Goal: Transaction & Acquisition: Purchase product/service

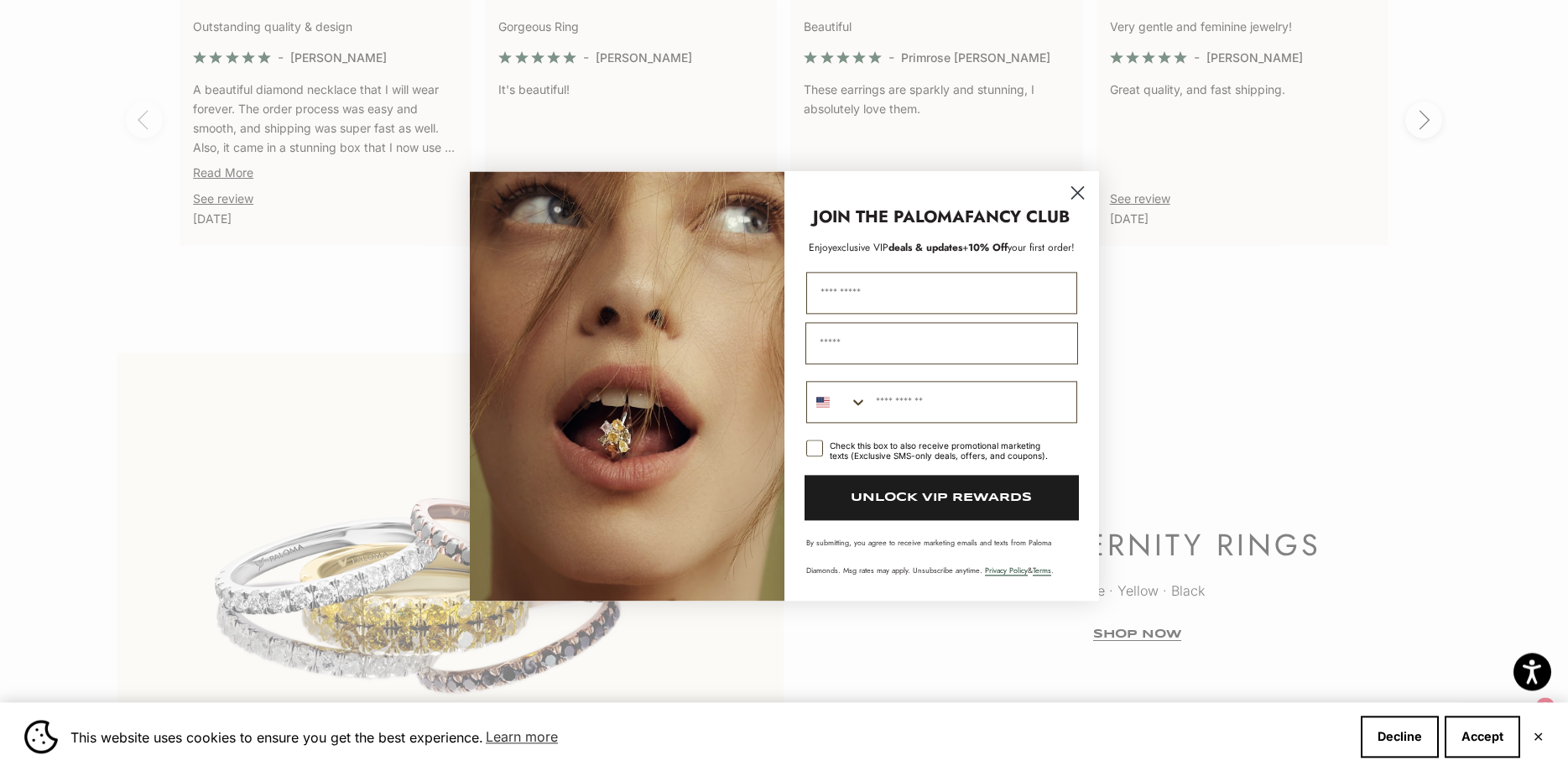
scroll to position [3993, 0]
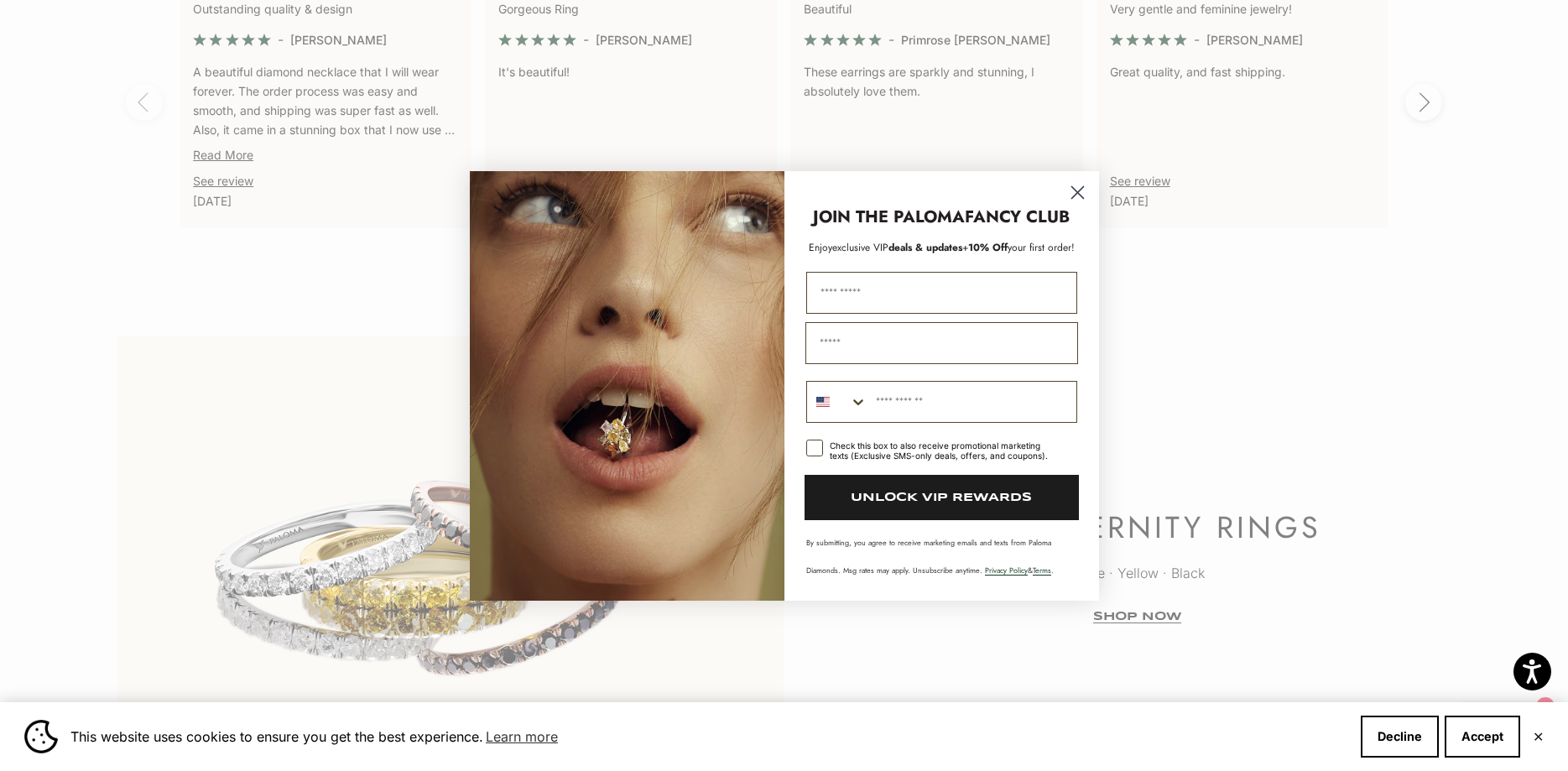
click at [1076, 193] on circle "Close dialog" at bounding box center [1076, 191] width 27 height 27
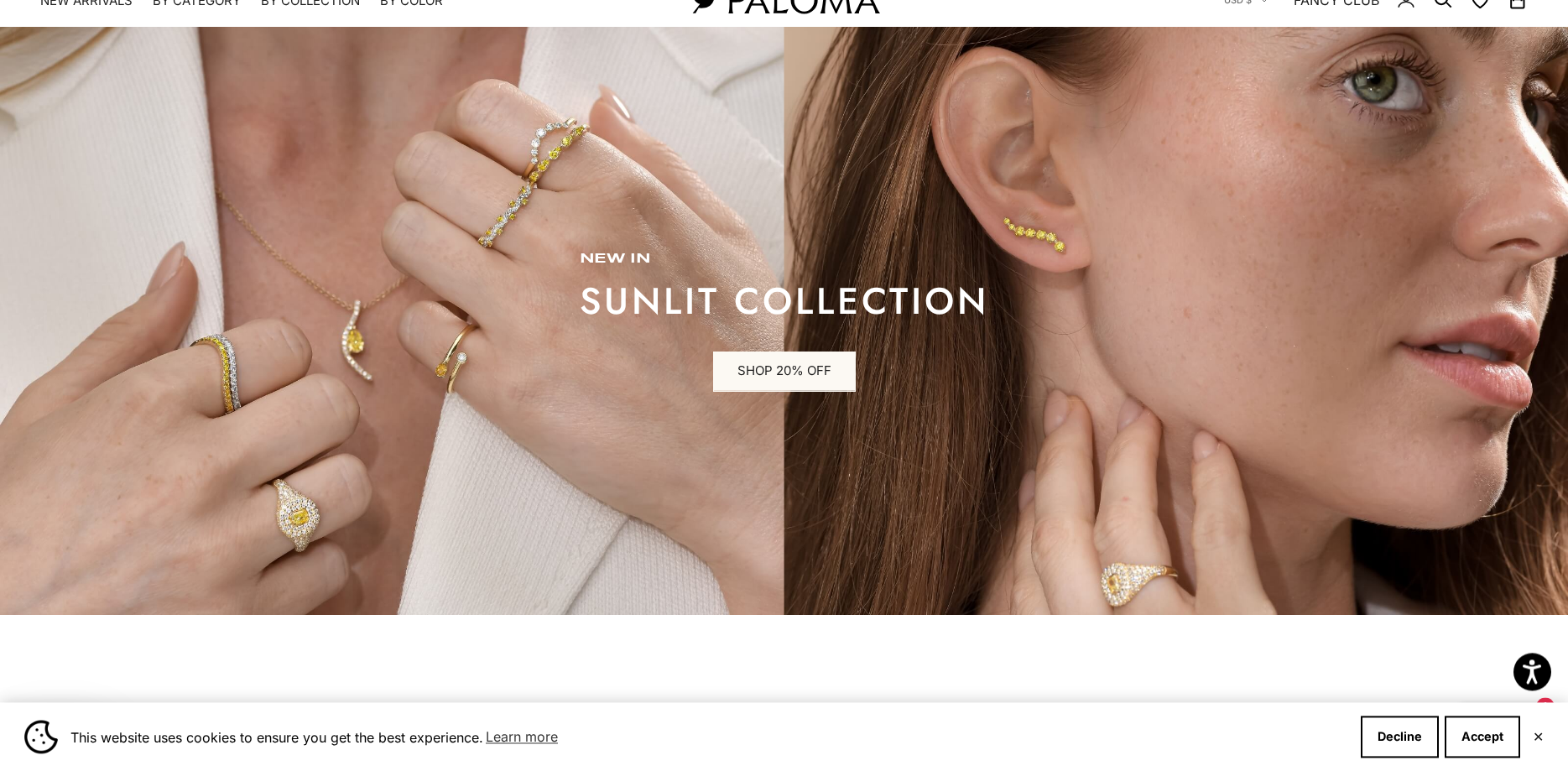
scroll to position [0, 0]
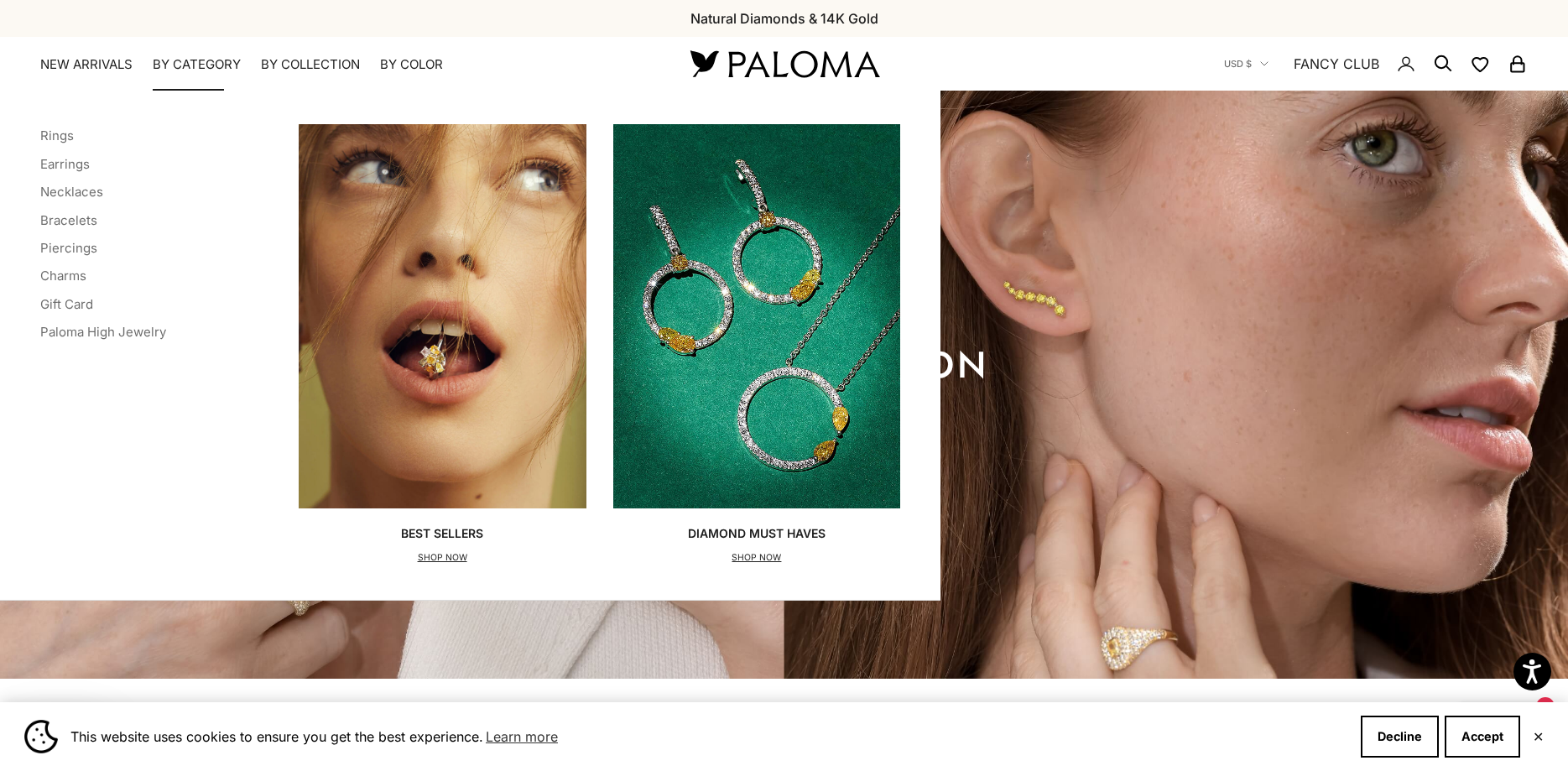
click at [178, 58] on summary "By Category" at bounding box center [196, 65] width 88 height 17
click at [65, 137] on link "Rings" at bounding box center [57, 136] width 33 height 16
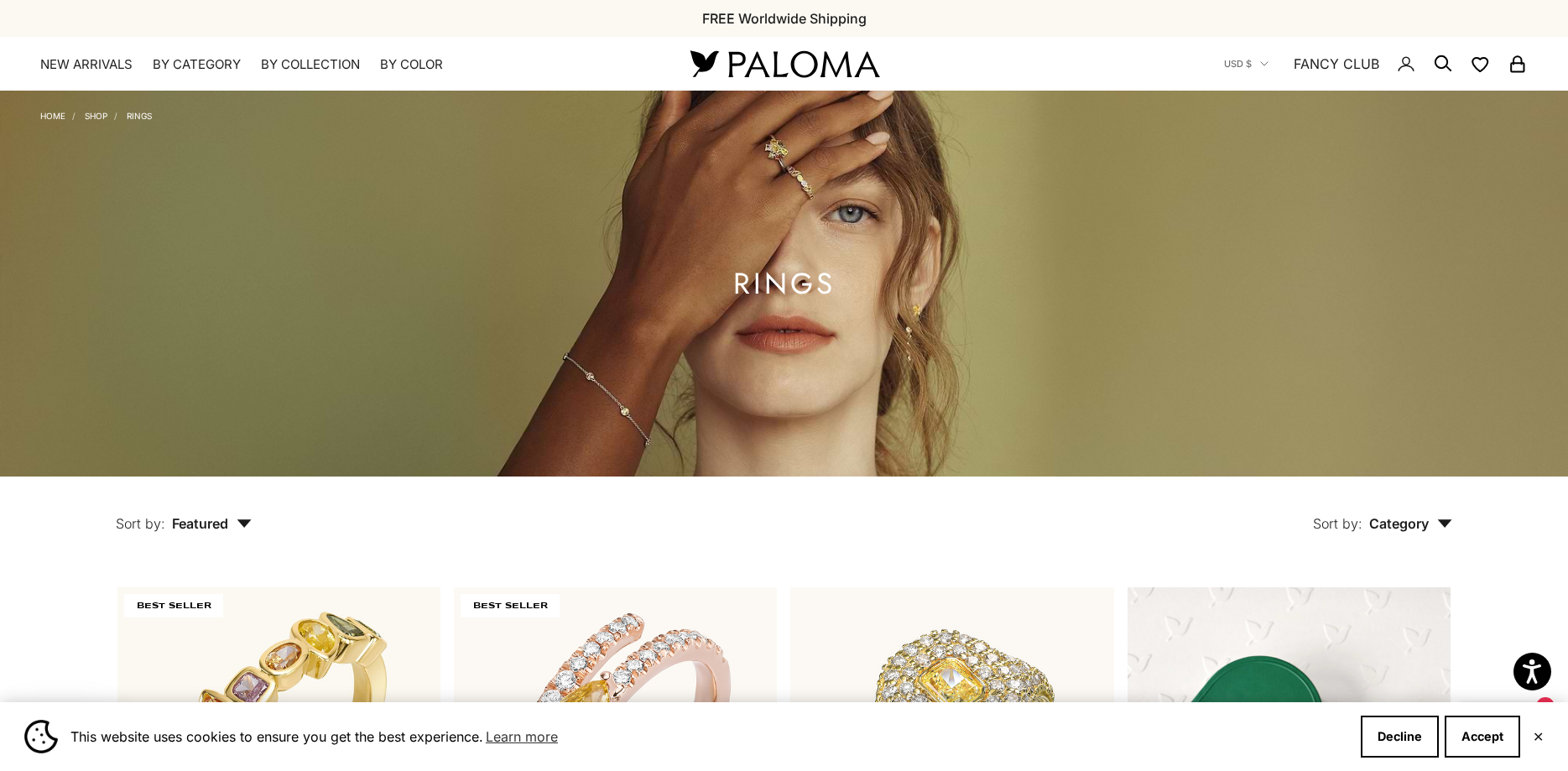
click at [845, 60] on img at bounding box center [784, 63] width 202 height 35
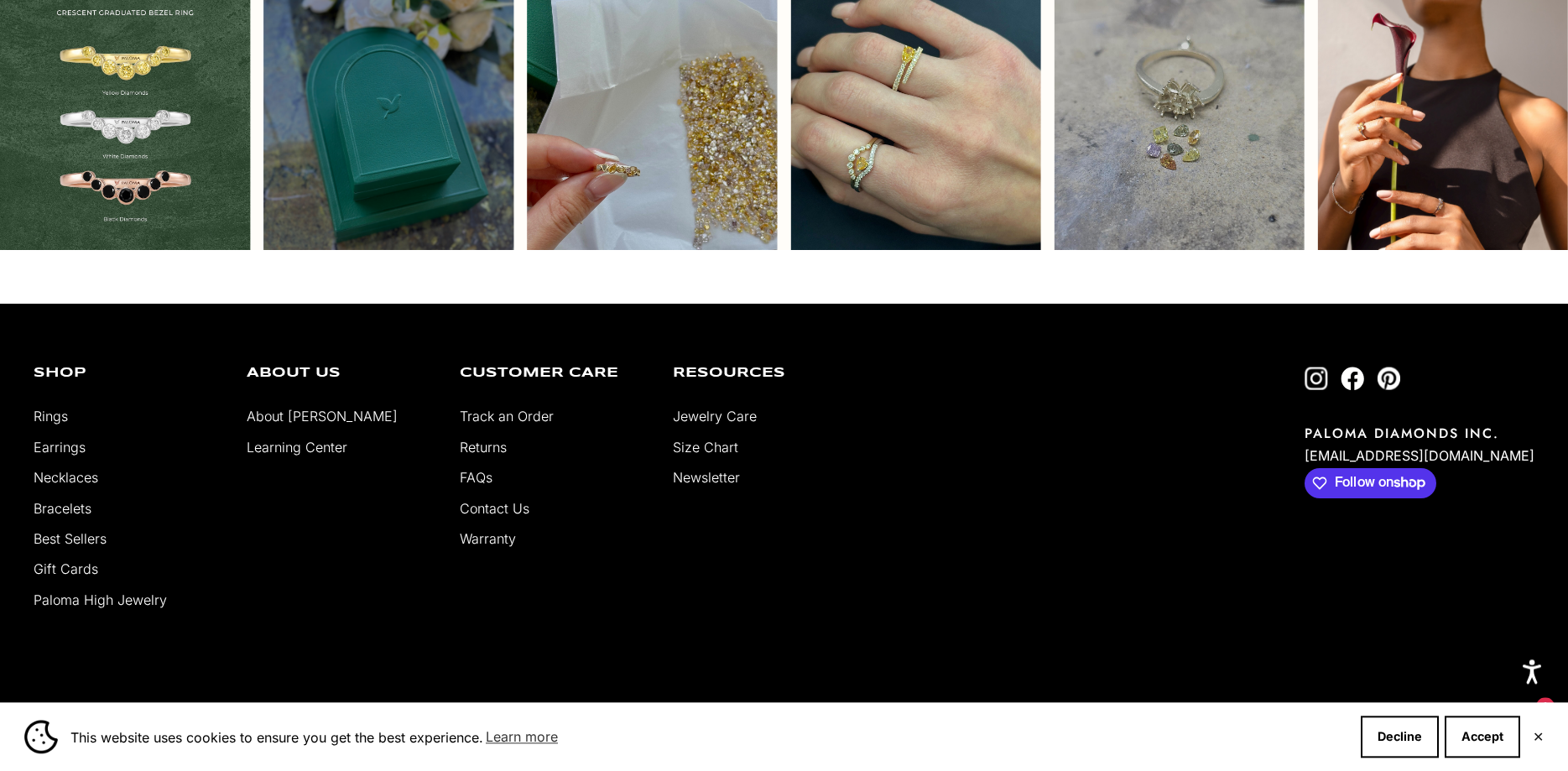
scroll to position [5217, 0]
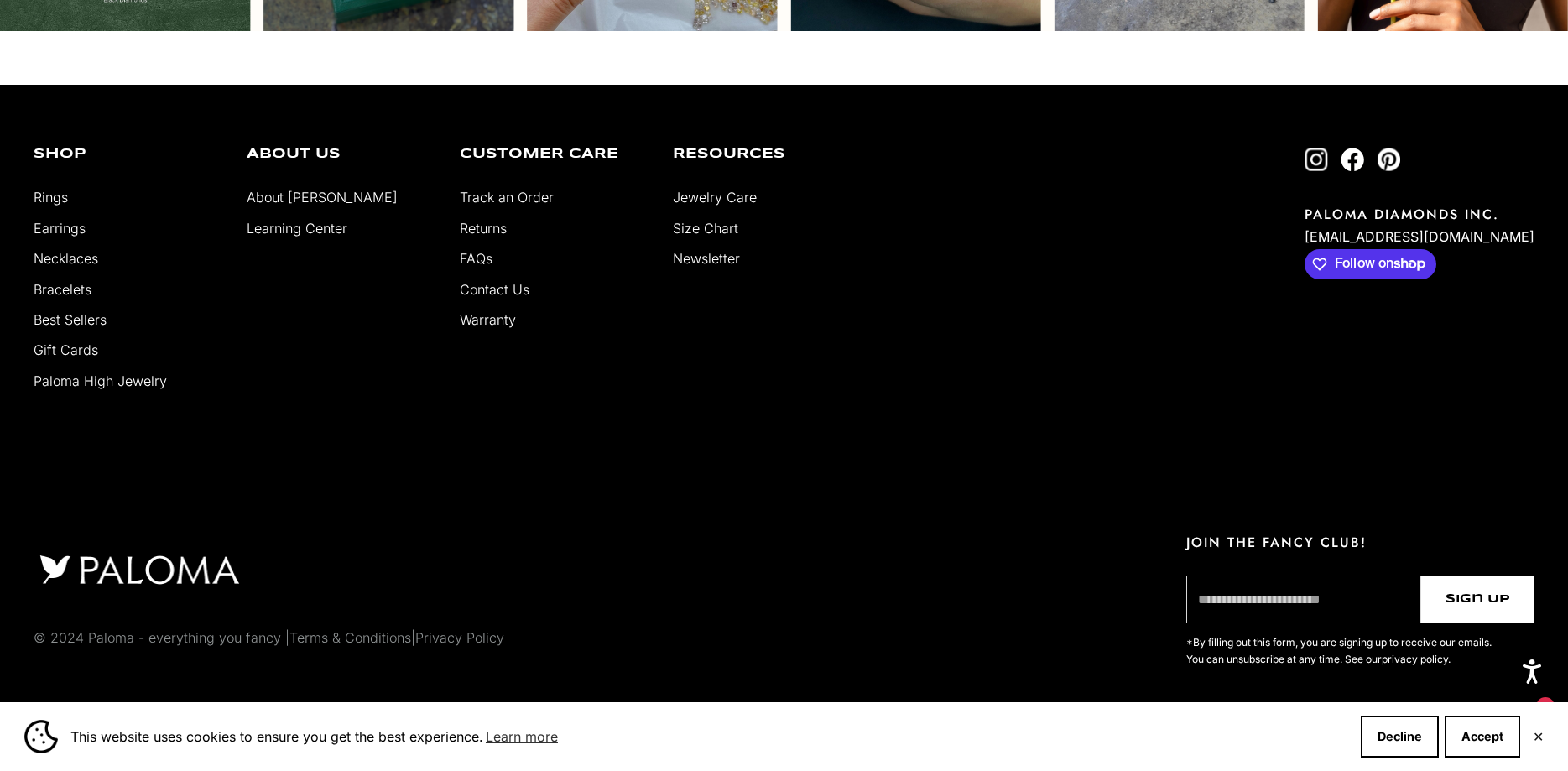
click at [80, 384] on link "Paloma High Jewelry" at bounding box center [100, 381] width 134 height 17
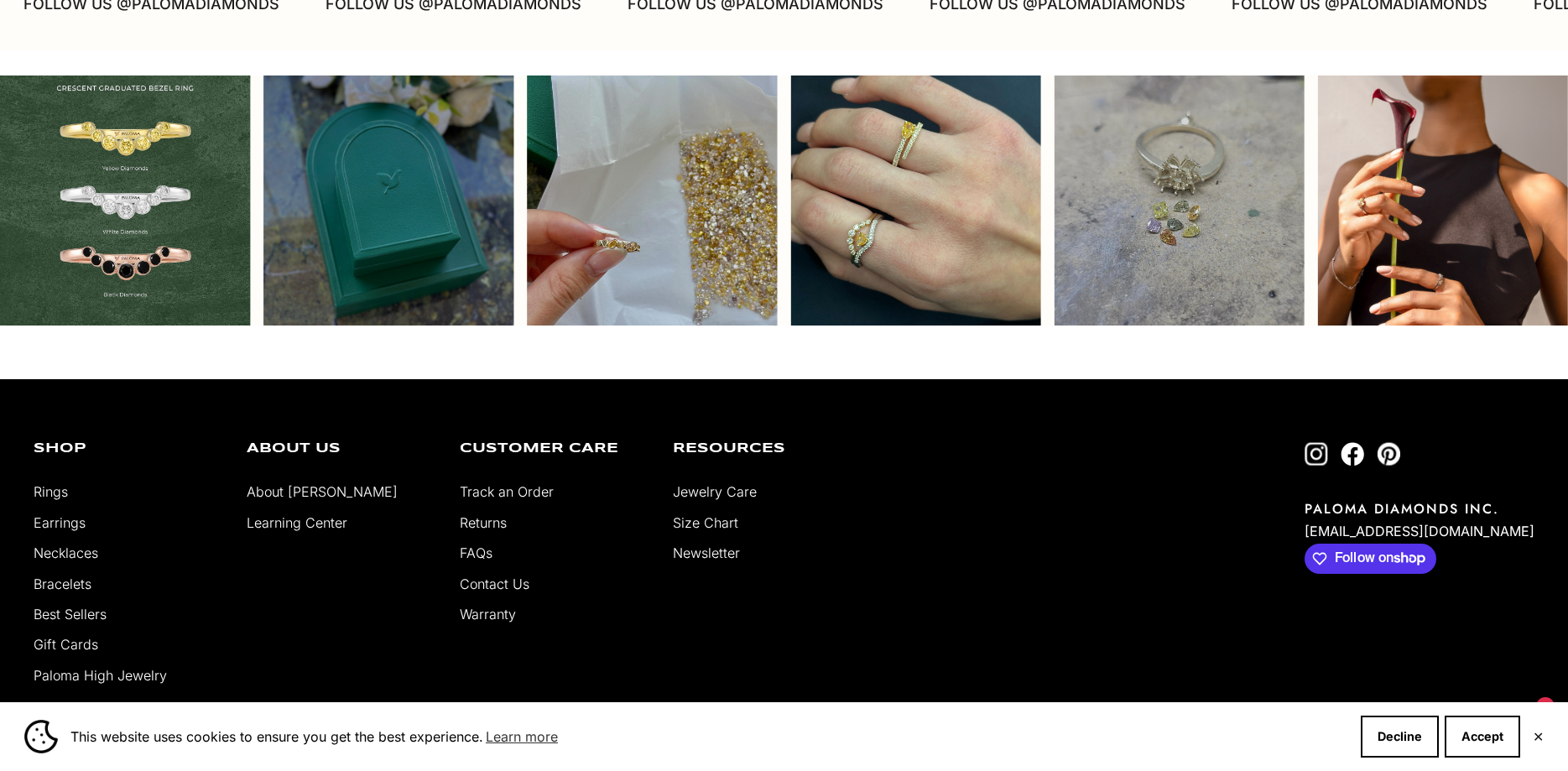
scroll to position [4920, 0]
click at [75, 647] on link "Gift Cards" at bounding box center [65, 644] width 64 height 17
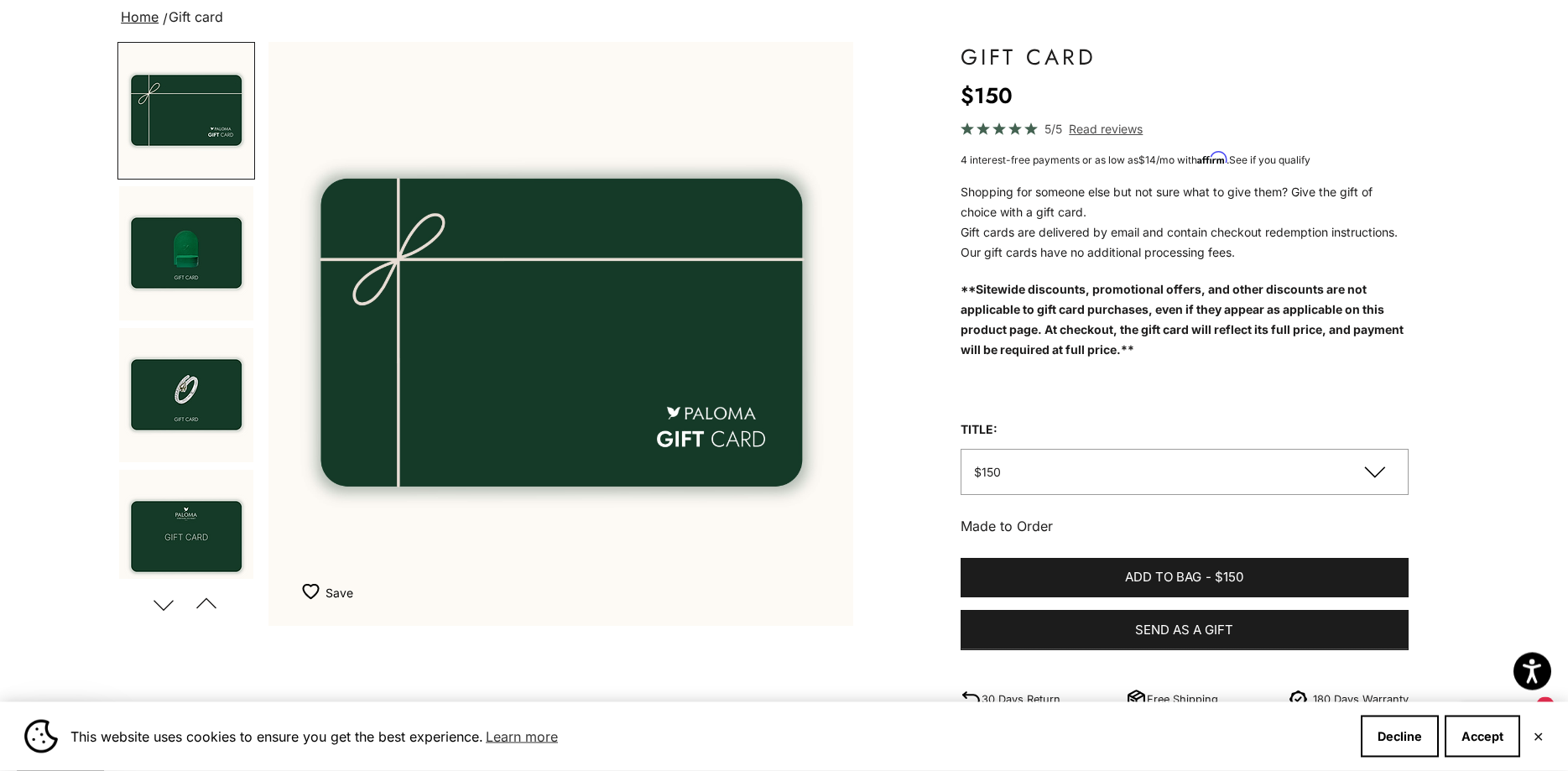
scroll to position [200, 0]
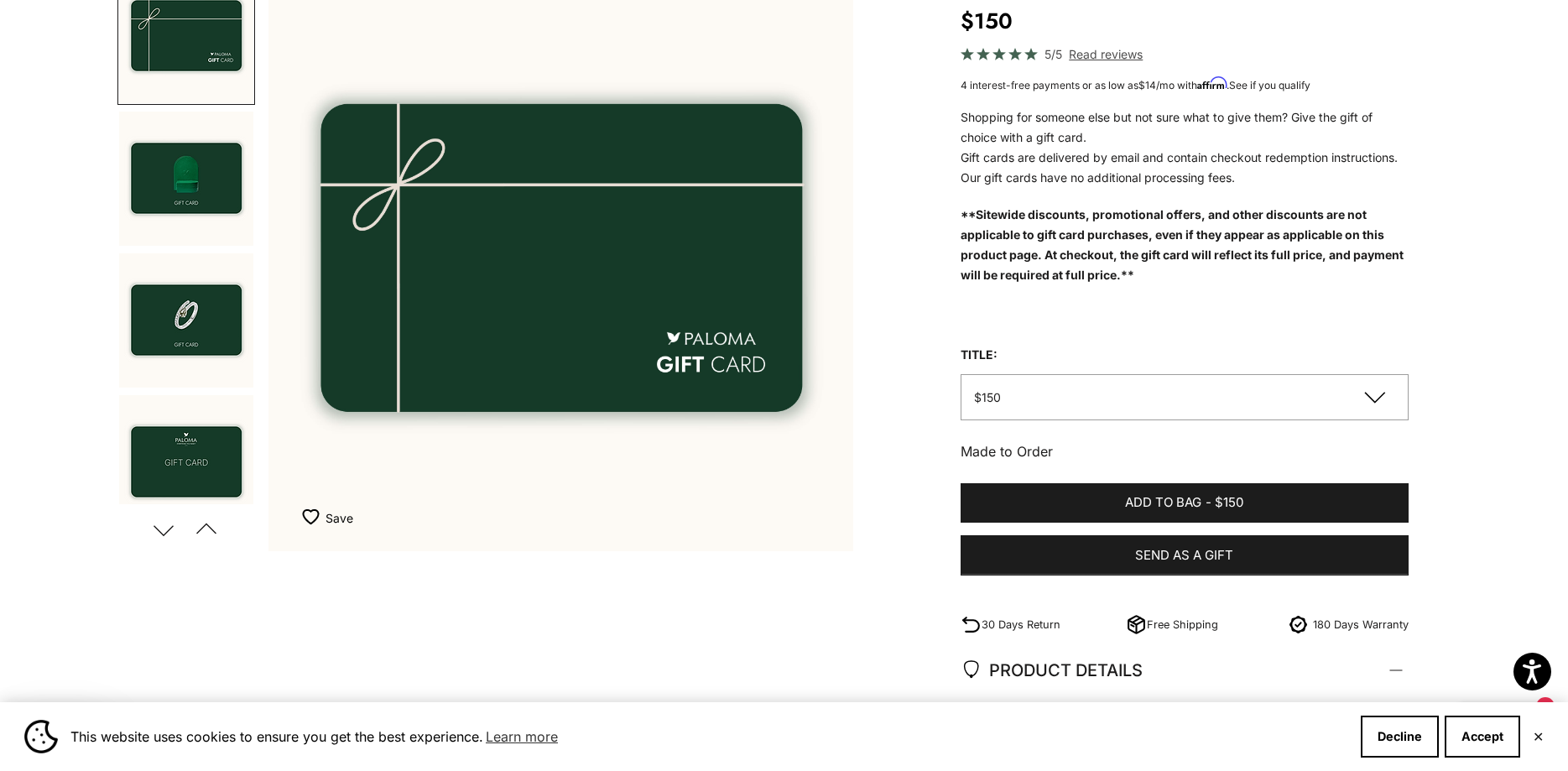
click at [191, 171] on img "Go to item 2" at bounding box center [186, 178] width 134 height 134
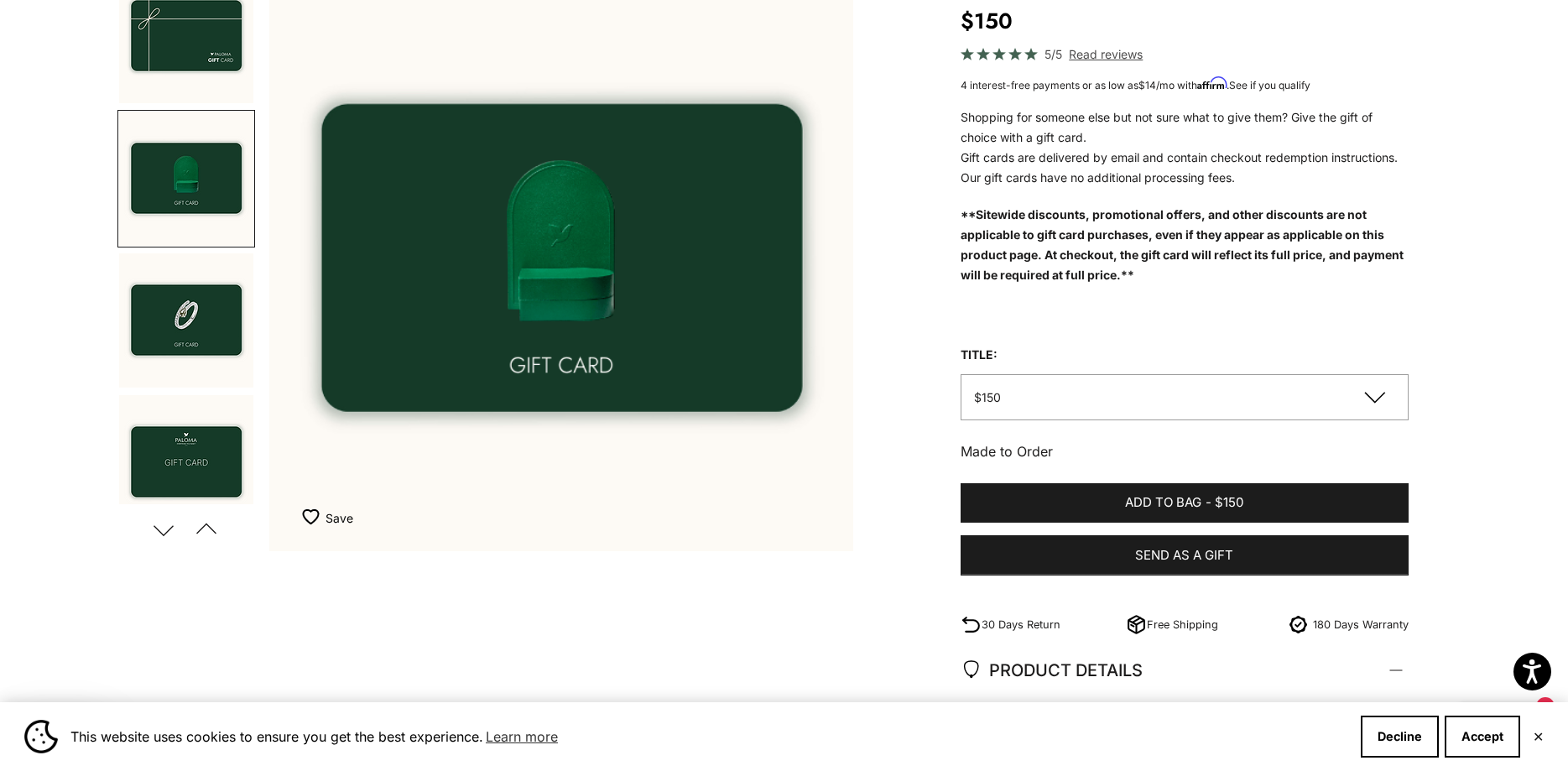
click at [181, 324] on img "Go to item 3" at bounding box center [186, 320] width 134 height 134
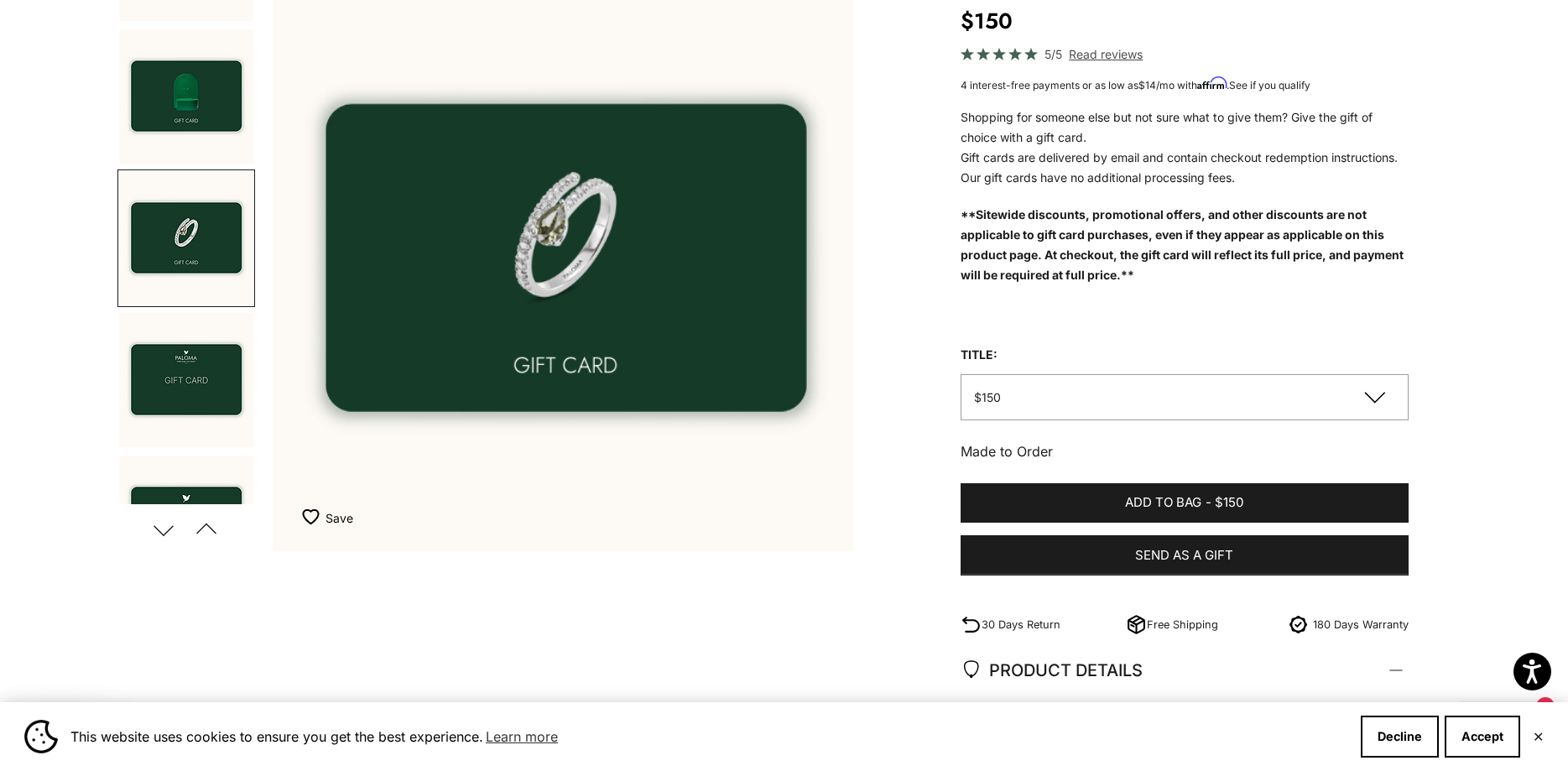
scroll to position [83, 0]
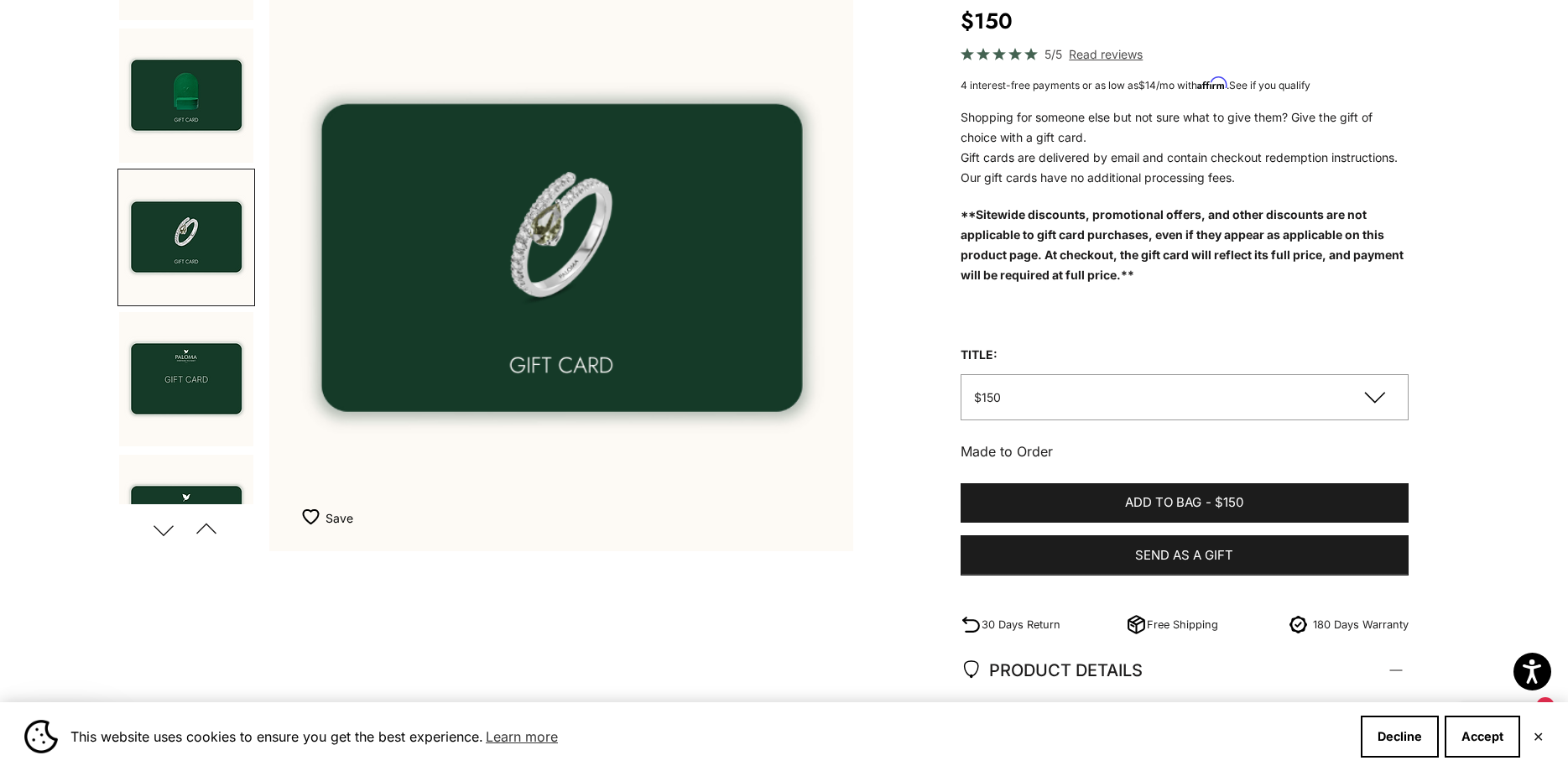
click at [178, 432] on img "Go to item 4" at bounding box center [186, 379] width 134 height 134
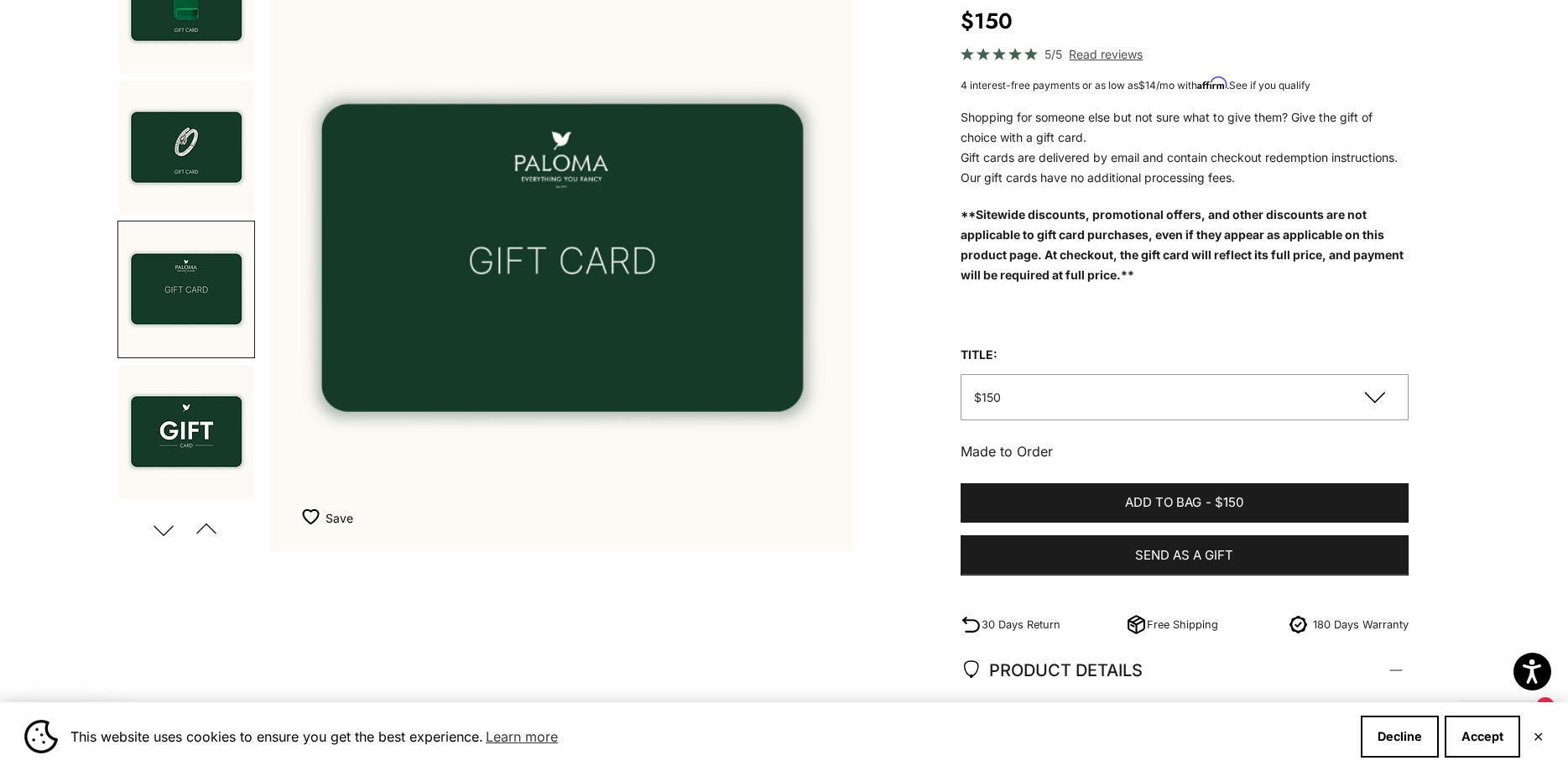
scroll to position [0, 1813]
click at [1003, 413] on button "$150" at bounding box center [1185, 397] width 448 height 46
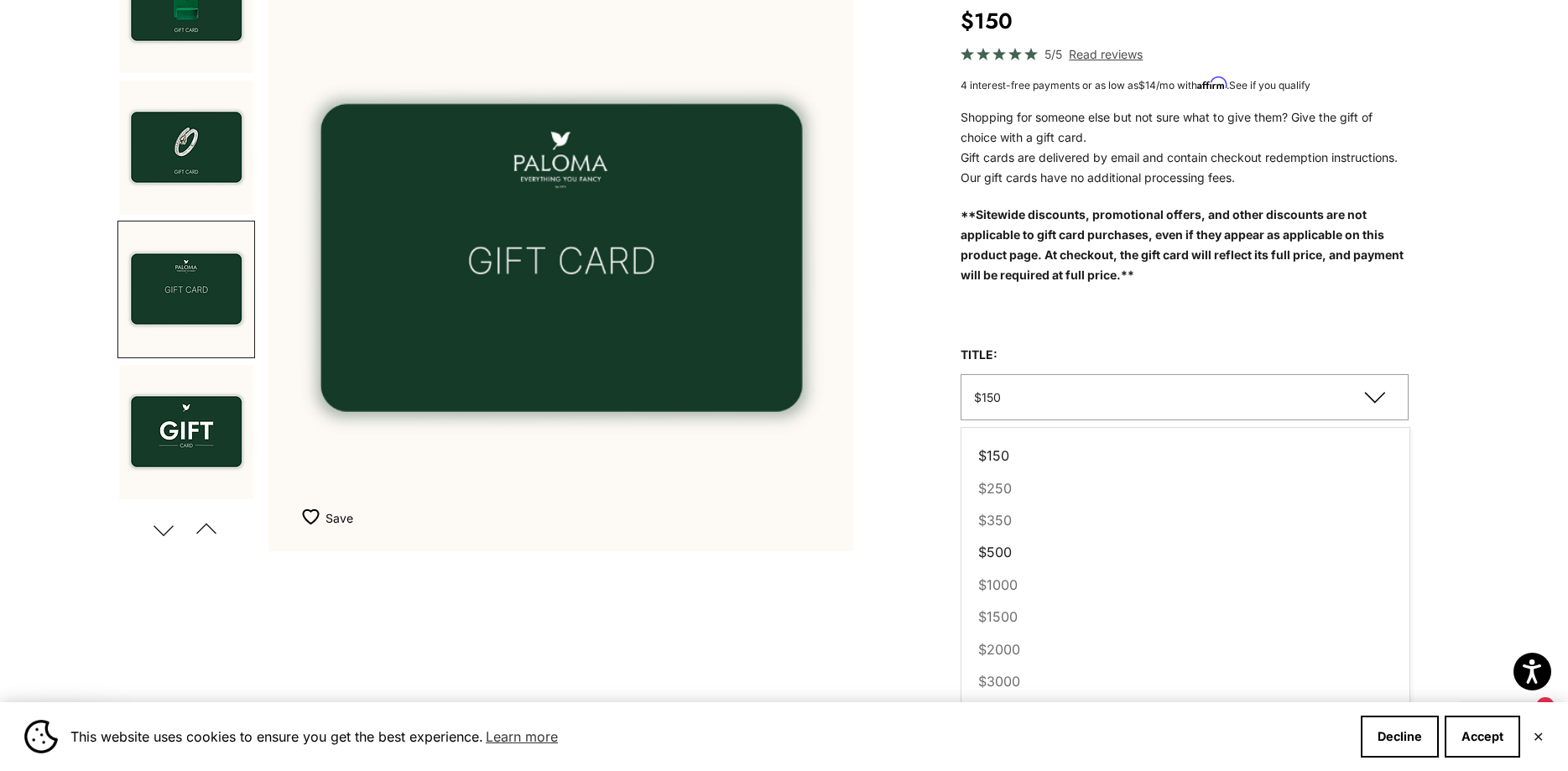
click at [1004, 563] on span "$500" at bounding box center [994, 551] width 33 height 21
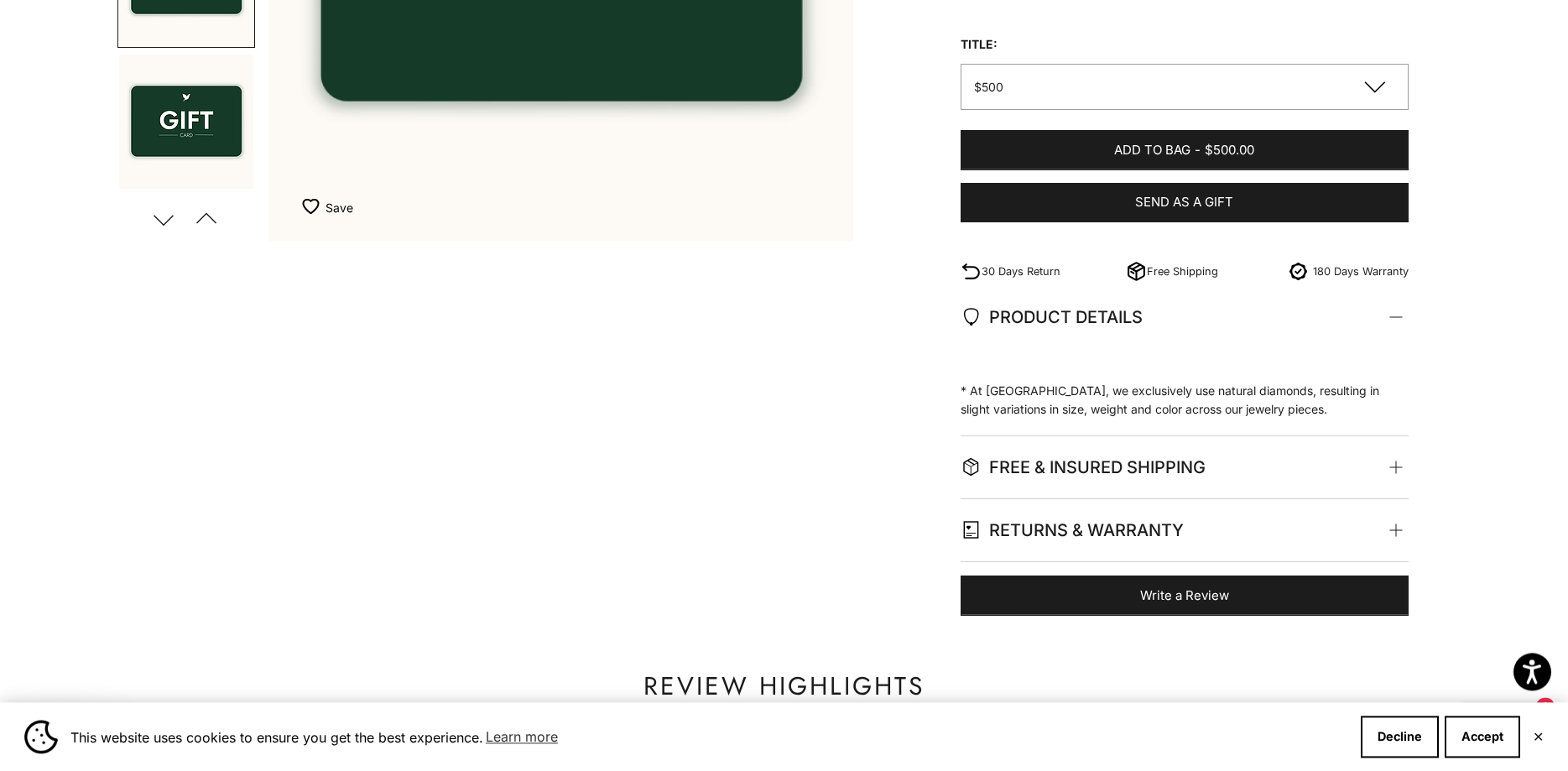
scroll to position [599, 0]
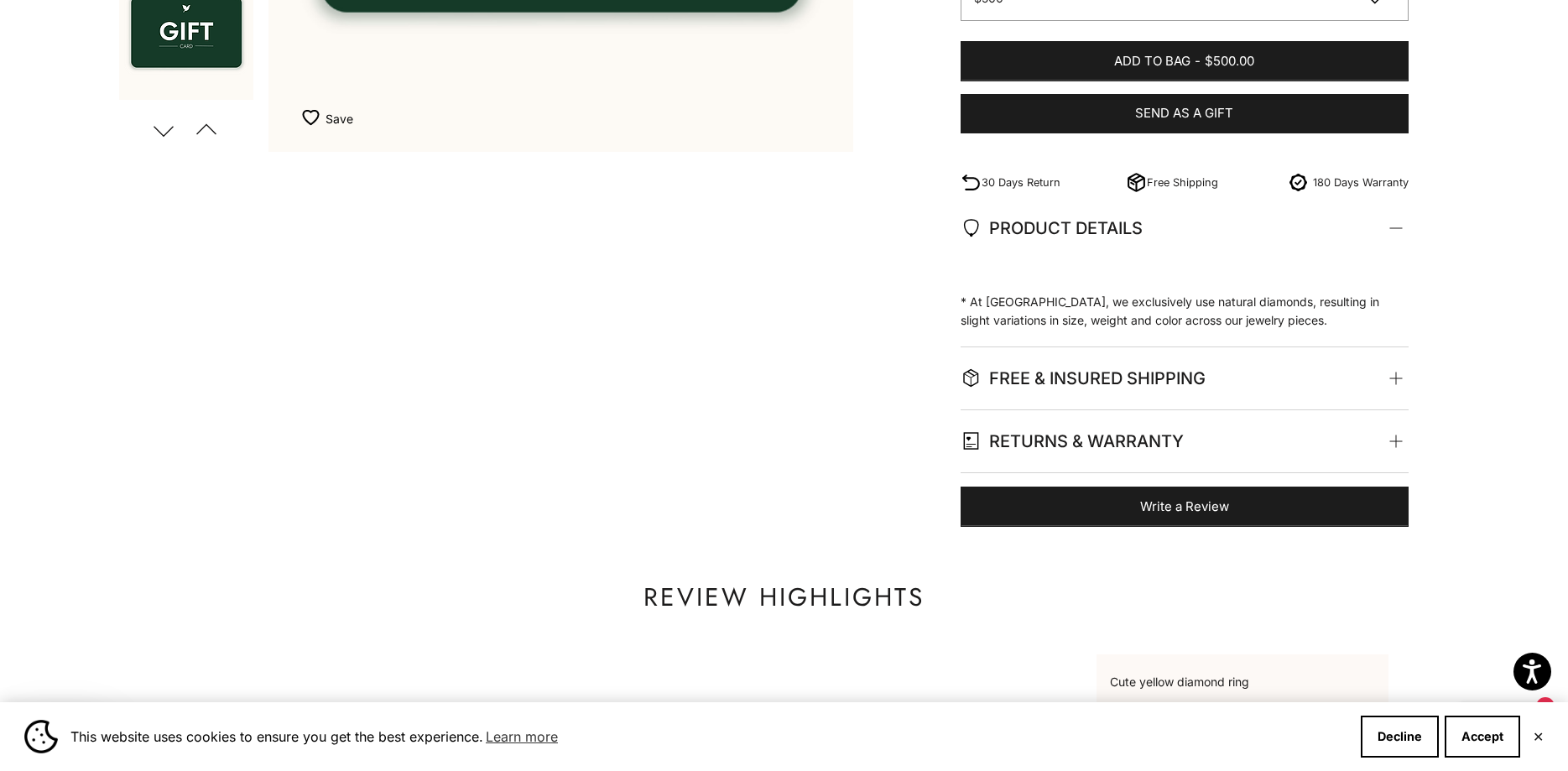
click at [1066, 455] on span "RETURNS & WARRANTY" at bounding box center [1072, 441] width 223 height 28
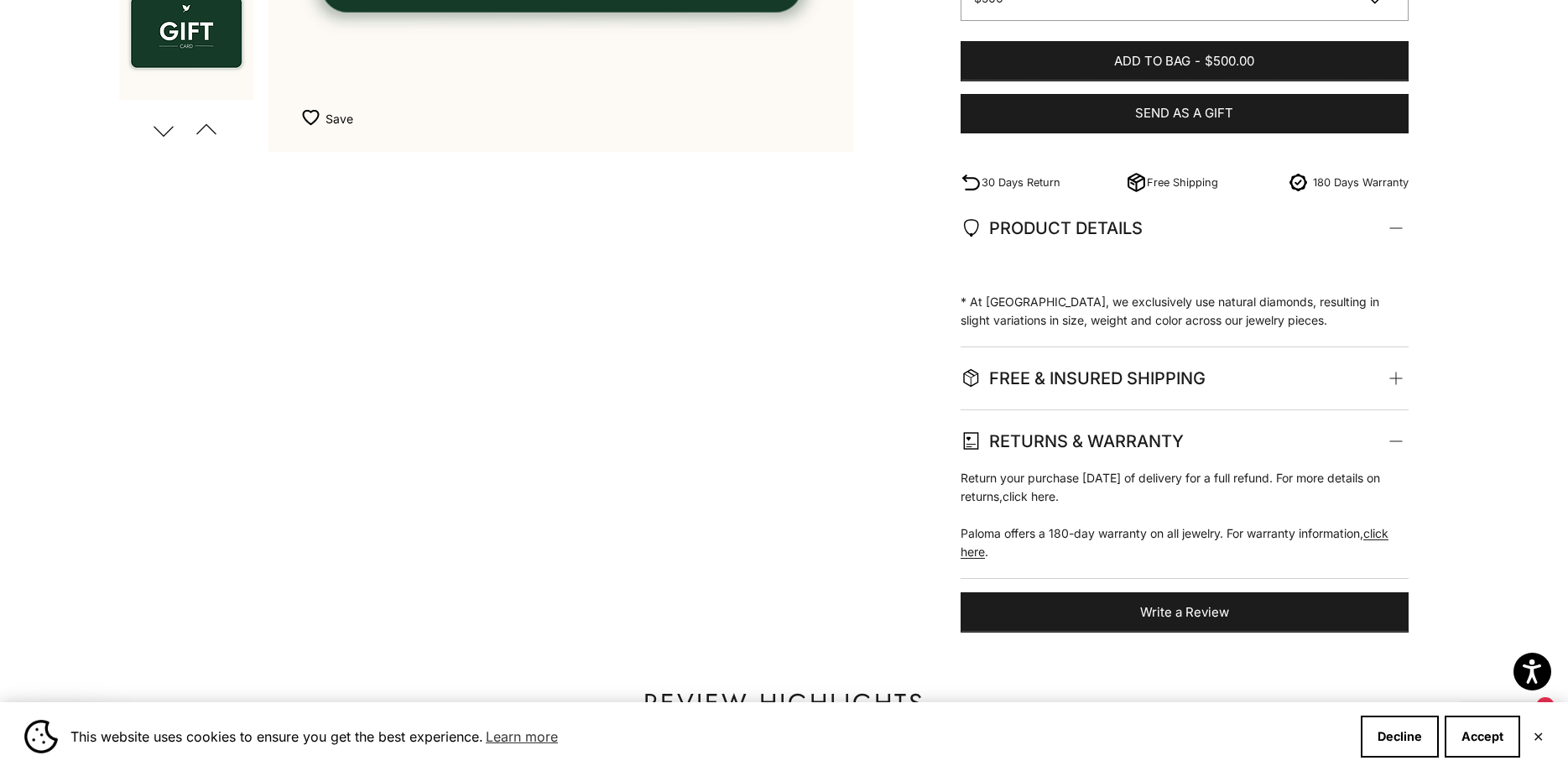
click at [1055, 503] on link "click here" at bounding box center [1029, 496] width 53 height 15
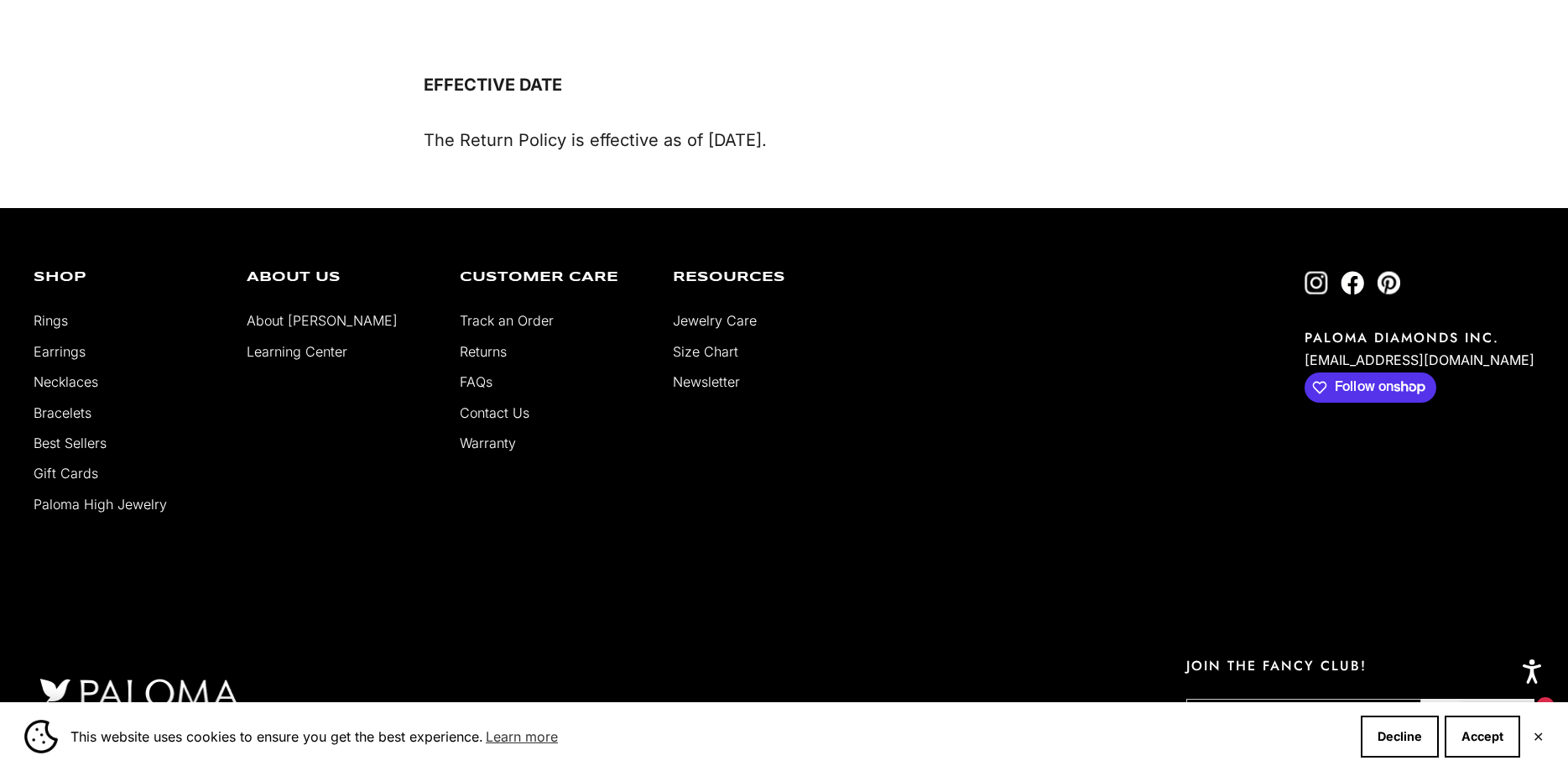
scroll to position [3178, 0]
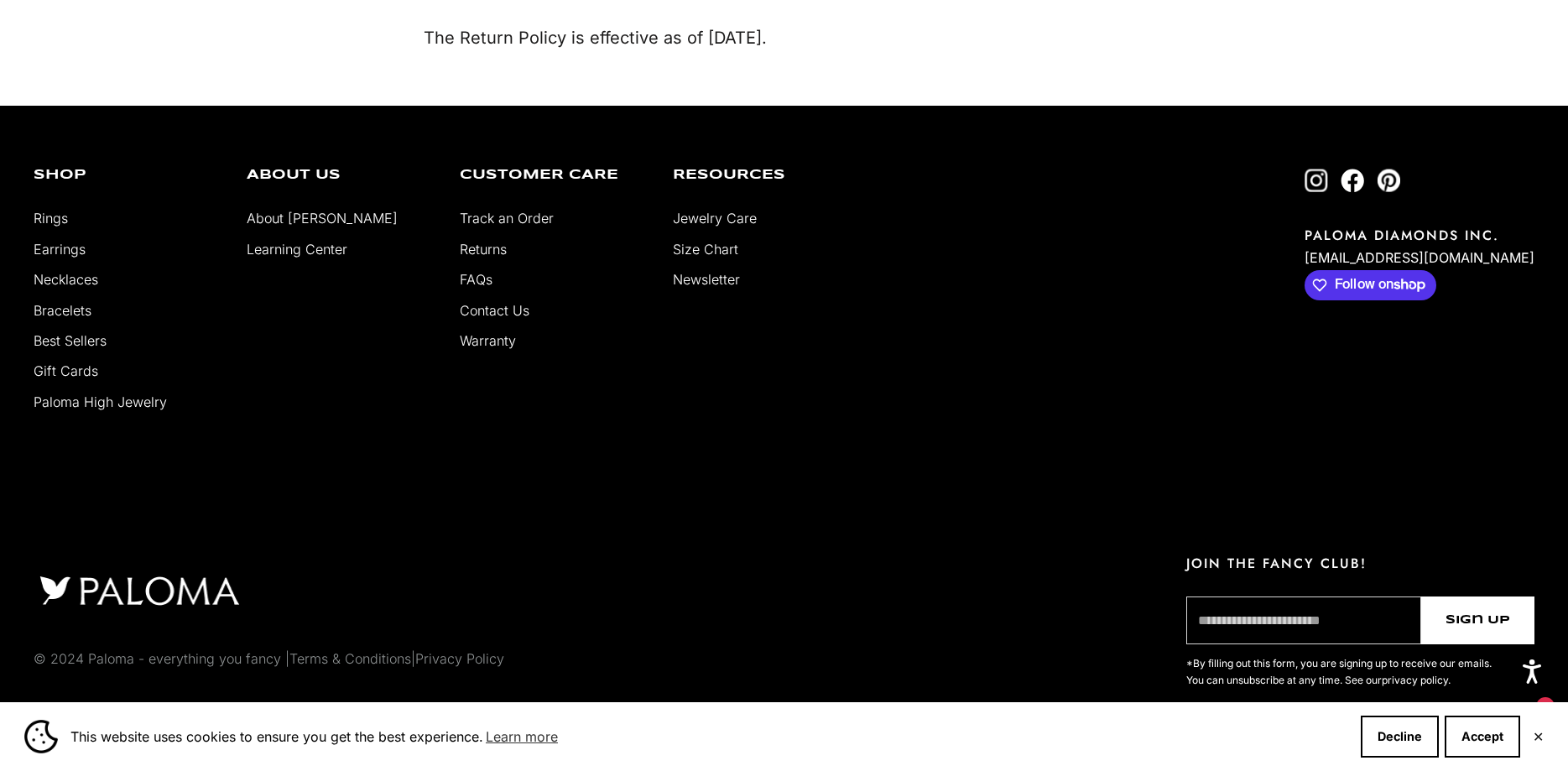
click at [268, 250] on link "Learning Center" at bounding box center [297, 250] width 100 height 17
